Goal: Find specific page/section: Find specific page/section

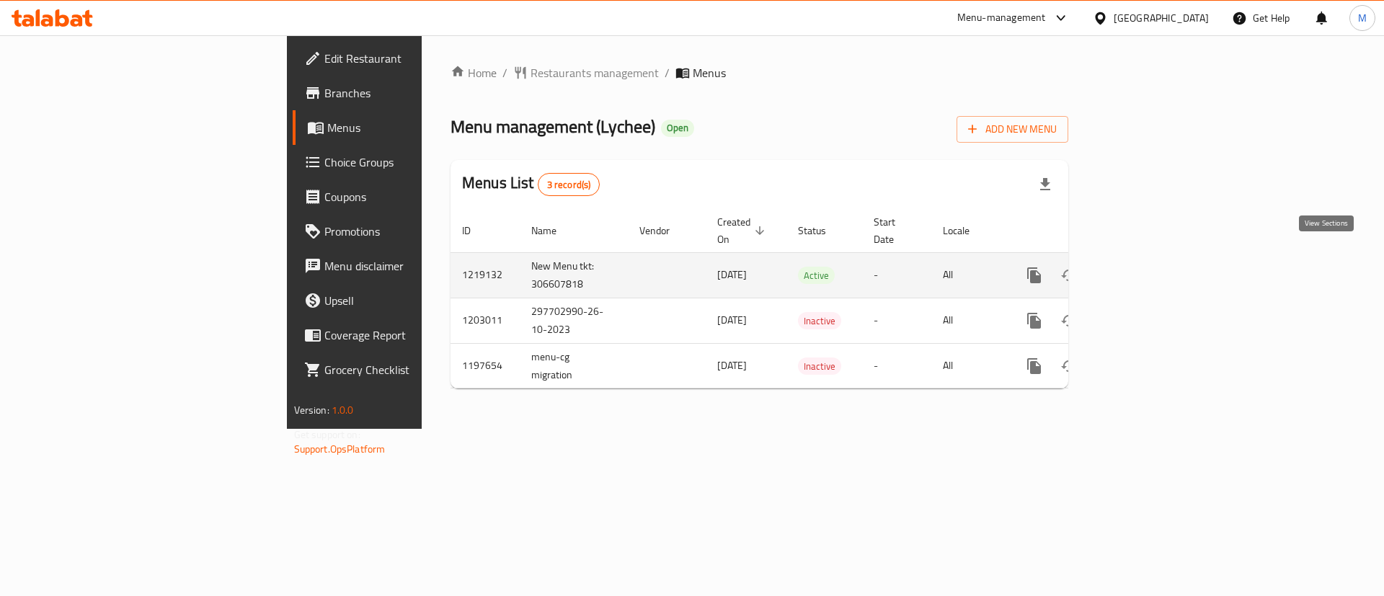
click at [1145, 269] on icon "enhanced table" at bounding box center [1138, 275] width 13 height 13
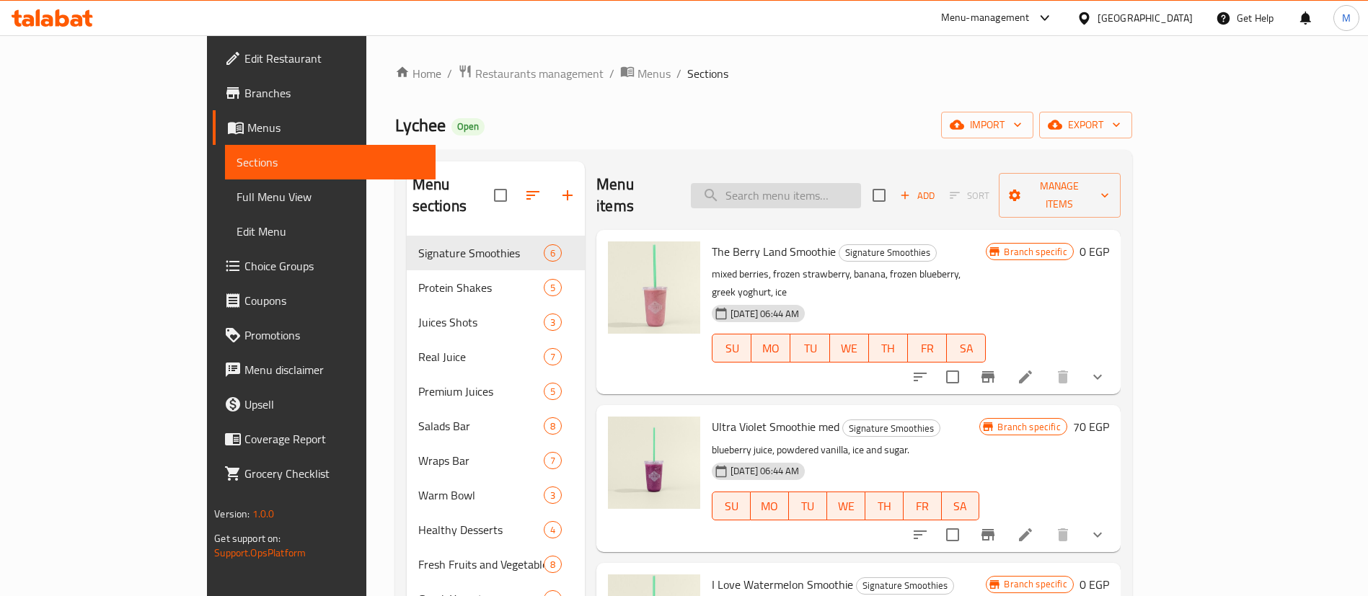
click at [833, 193] on input "search" at bounding box center [776, 195] width 170 height 25
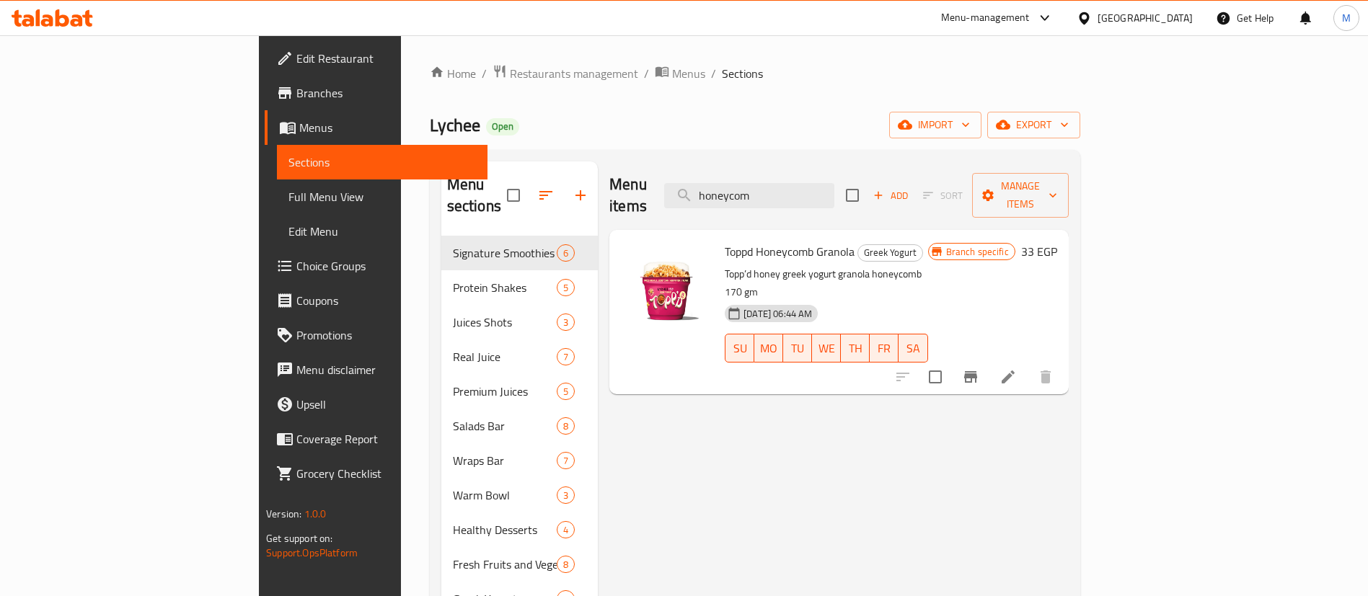
type input "honeycom"
click at [510, 75] on span "Restaurants management" at bounding box center [574, 73] width 128 height 17
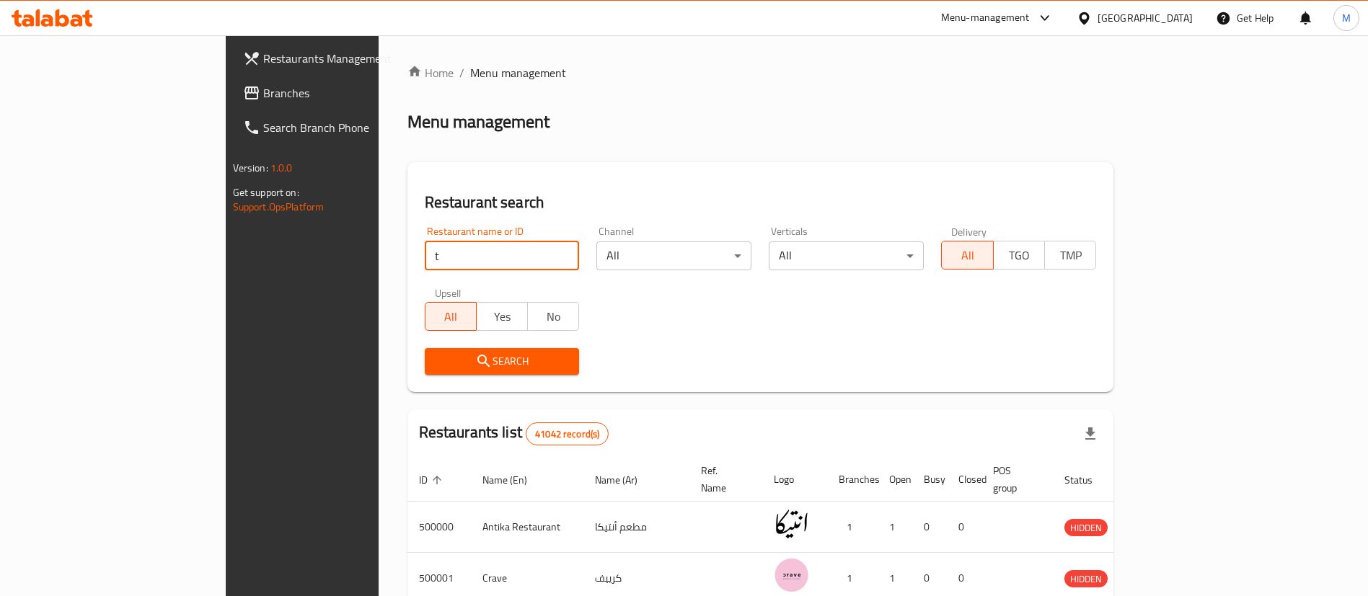
click at [425, 249] on input "t" at bounding box center [502, 256] width 155 height 29
type input "[PERSON_NAME] and basal"
click button "Search" at bounding box center [502, 361] width 155 height 27
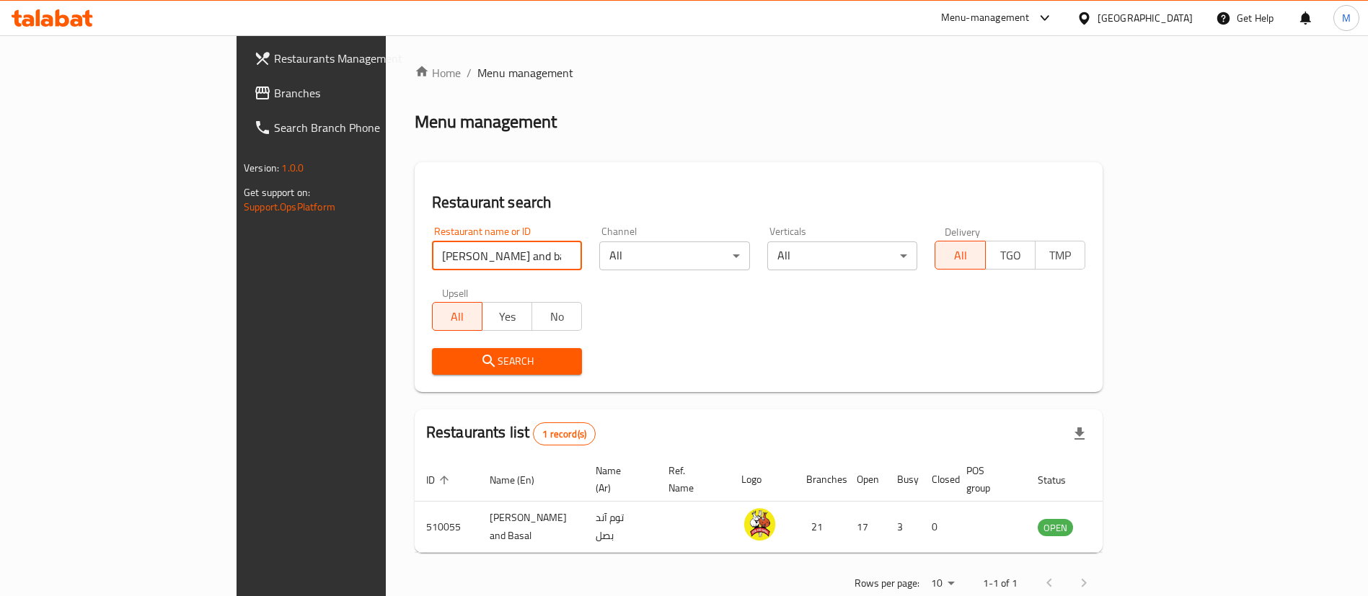
scroll to position [19, 0]
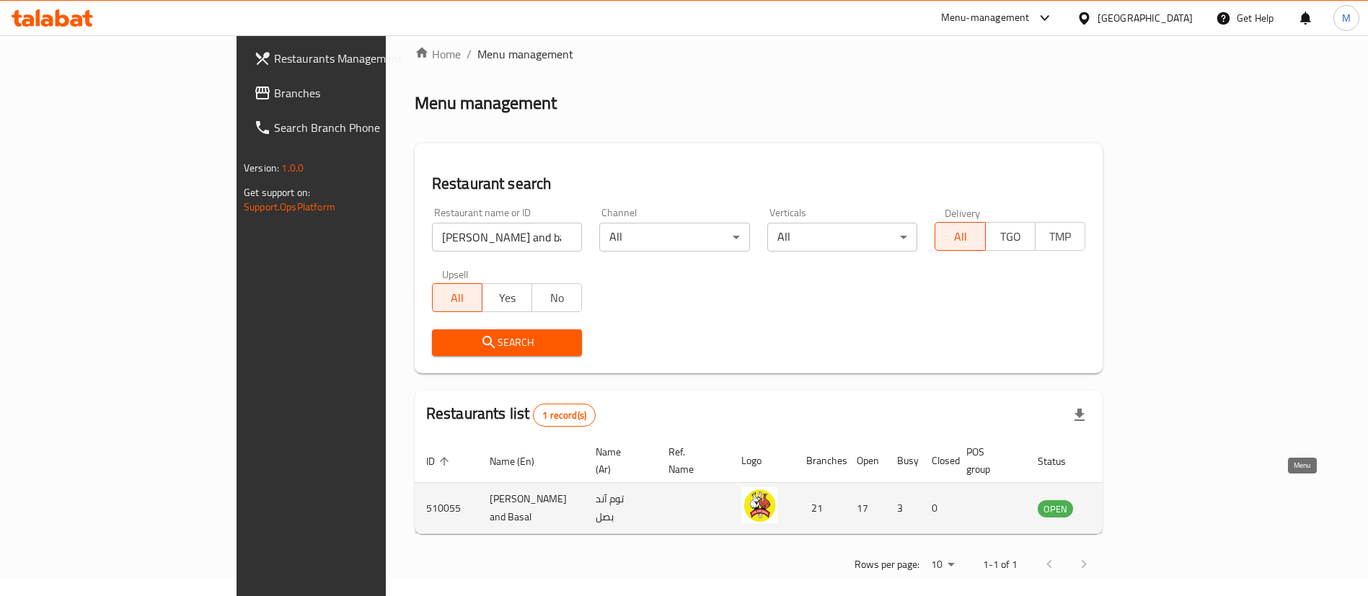
click at [1130, 503] on icon "enhanced table" at bounding box center [1122, 509] width 16 height 12
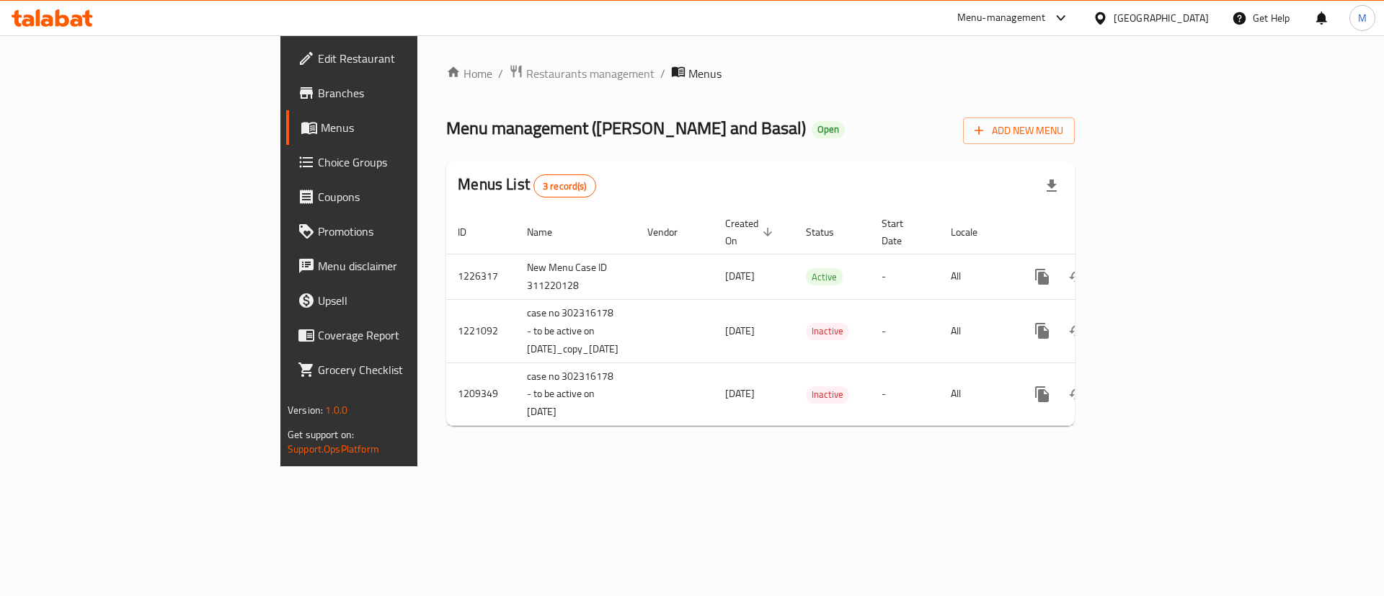
click at [318, 99] on span "Branches" at bounding box center [409, 92] width 182 height 17
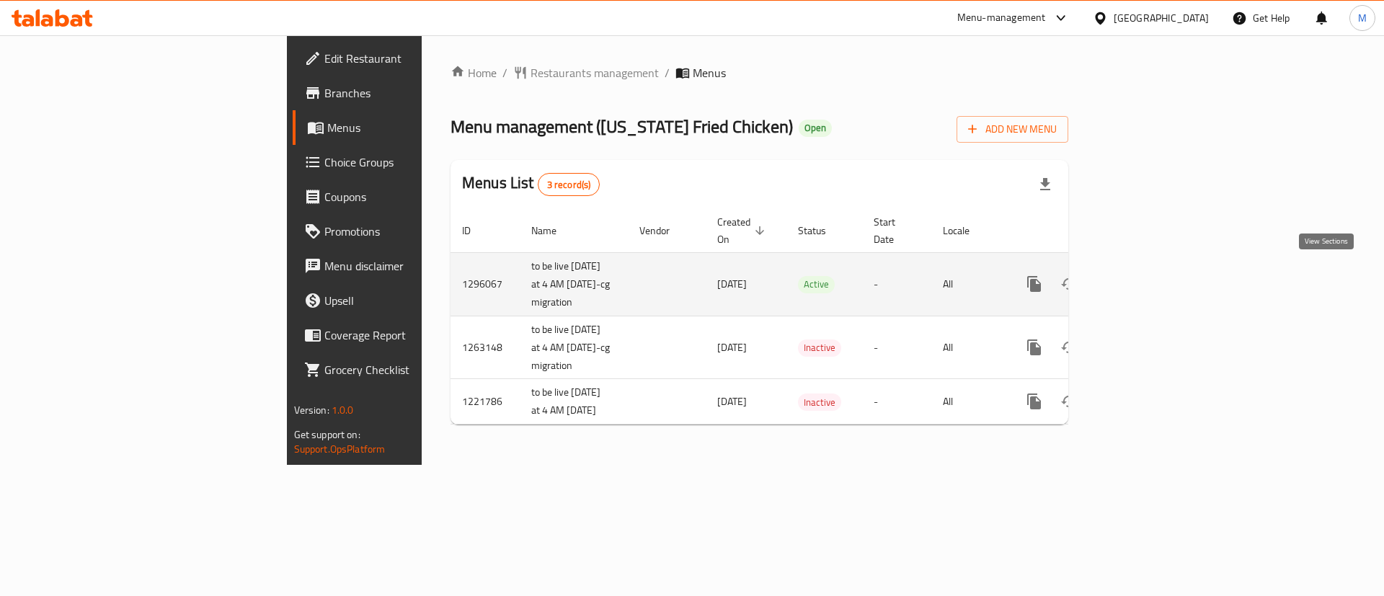
click at [1145, 278] on icon "enhanced table" at bounding box center [1138, 284] width 13 height 13
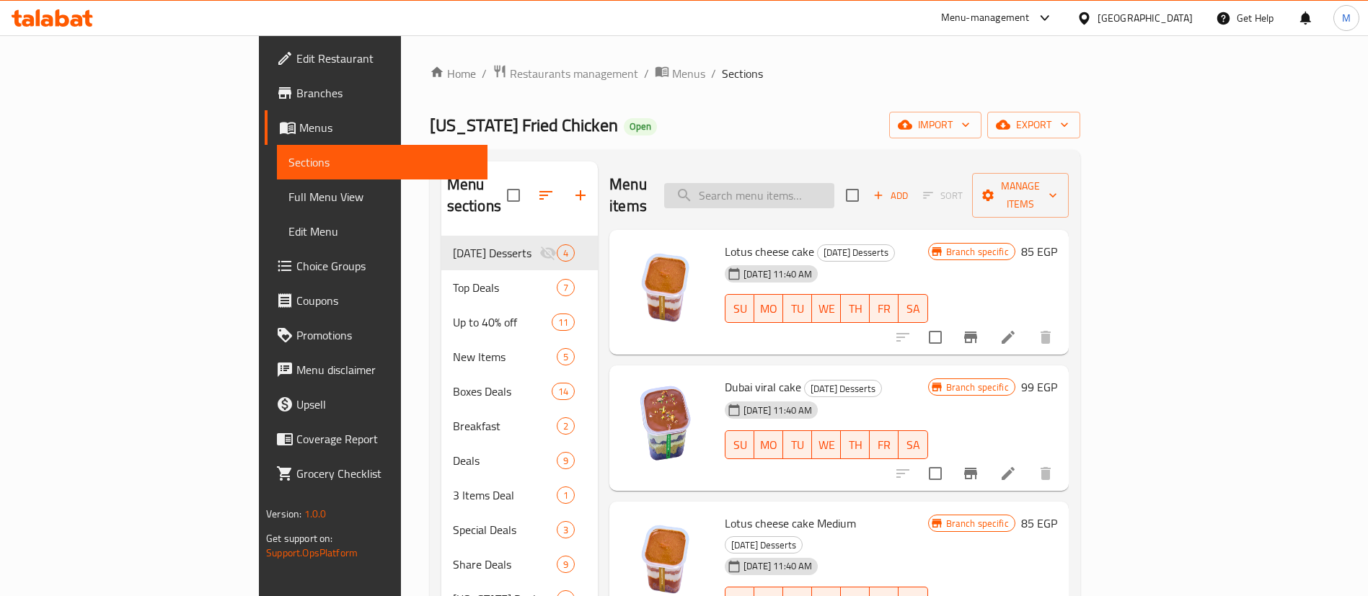
click at [834, 185] on input "search" at bounding box center [749, 195] width 170 height 25
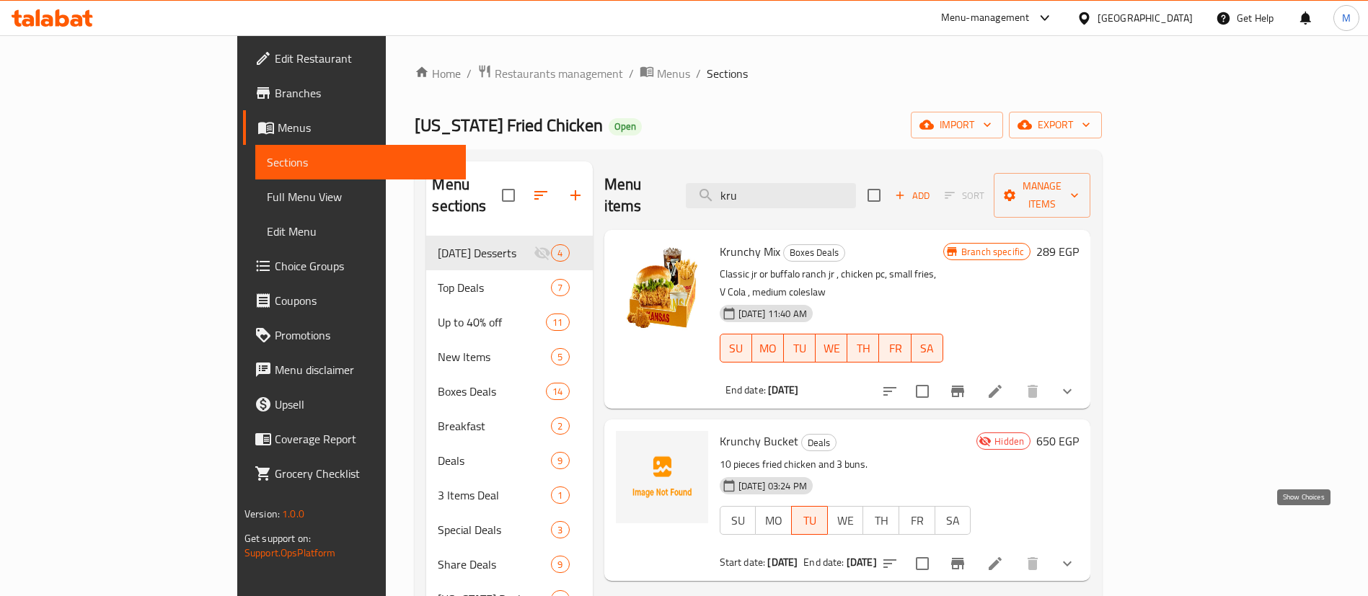
type input "kru"
click at [1076, 555] on icon "show more" at bounding box center [1066, 563] width 17 height 17
